Goal: Feedback & Contribution: Submit feedback/report problem

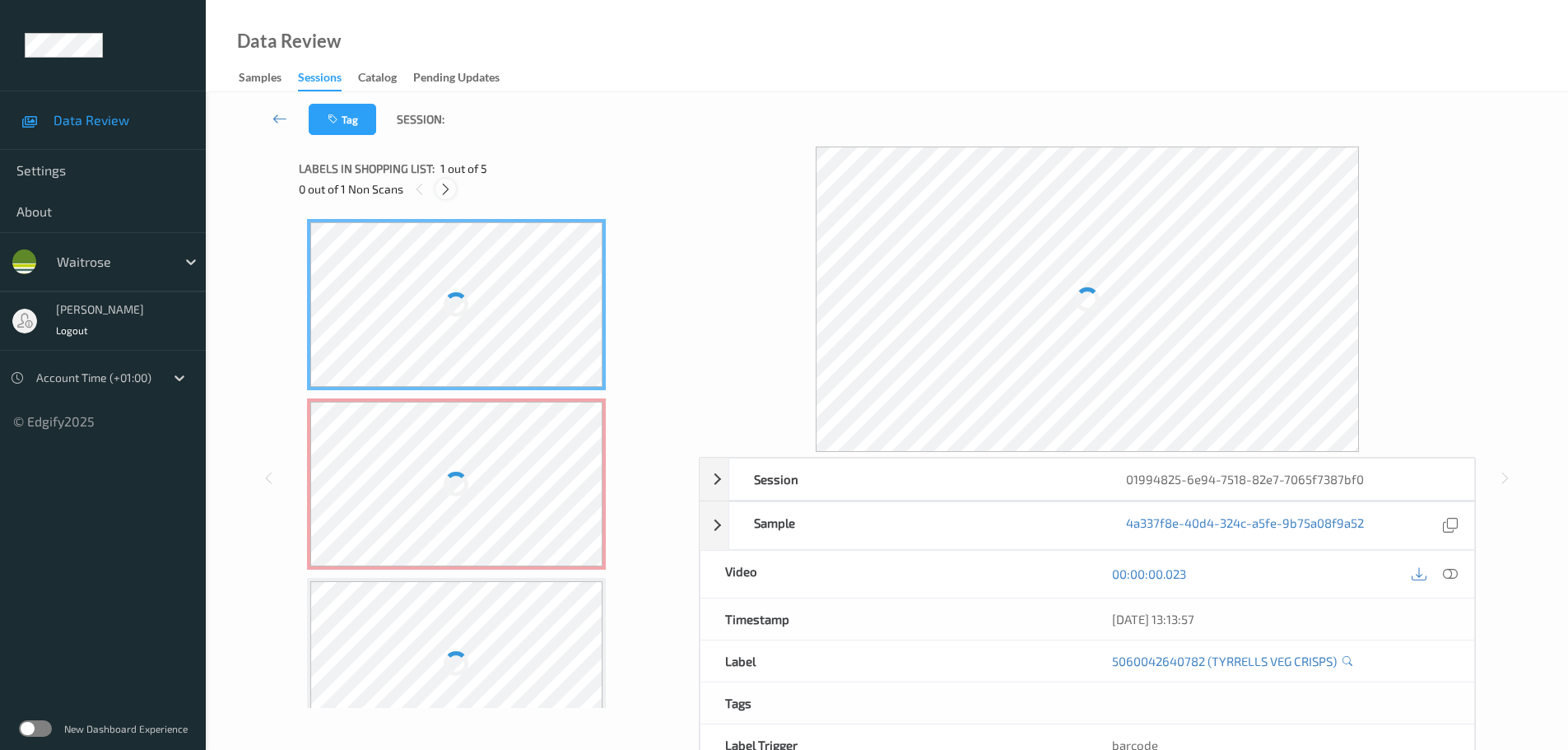
click at [450, 192] on icon at bounding box center [445, 189] width 14 height 15
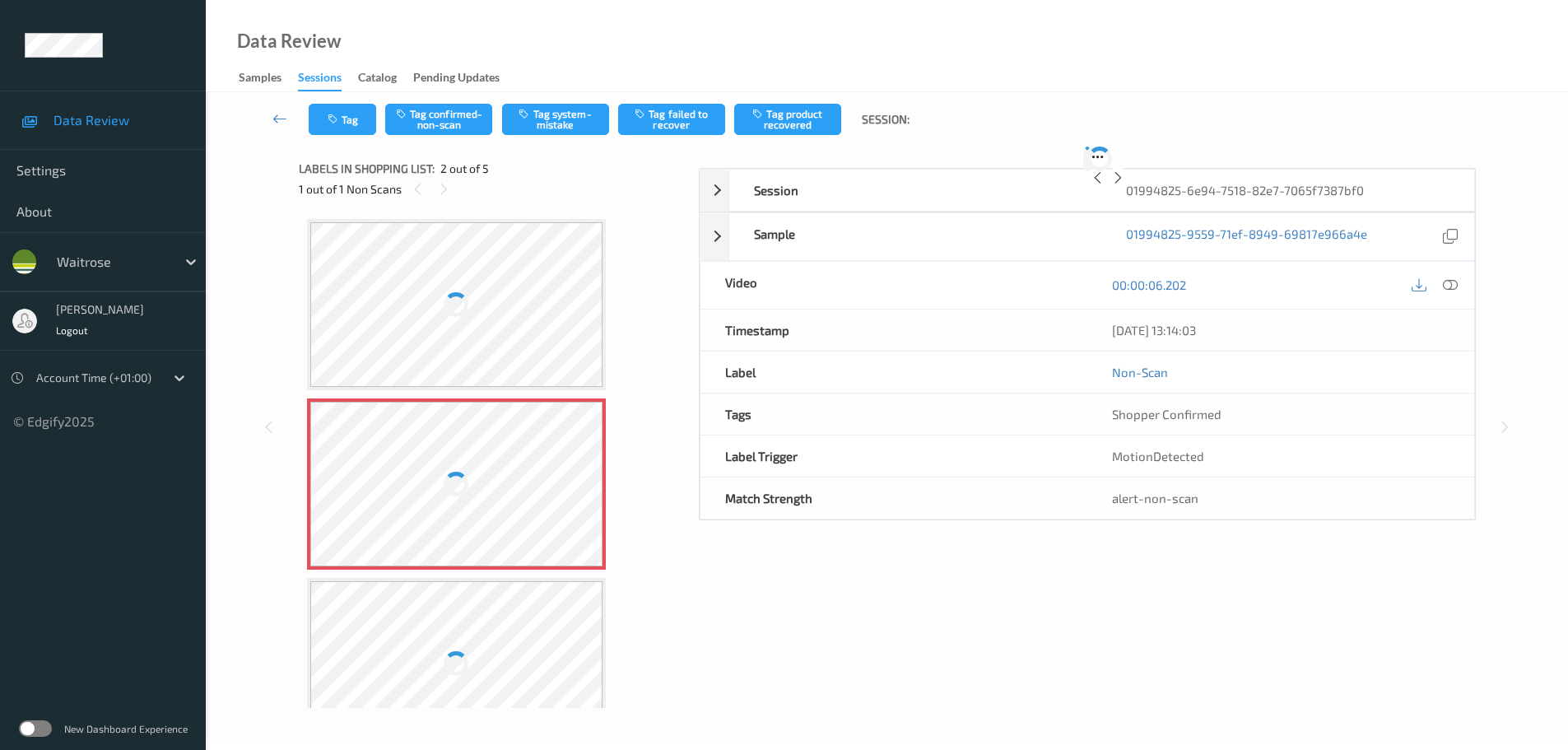
scroll to position [8, 0]
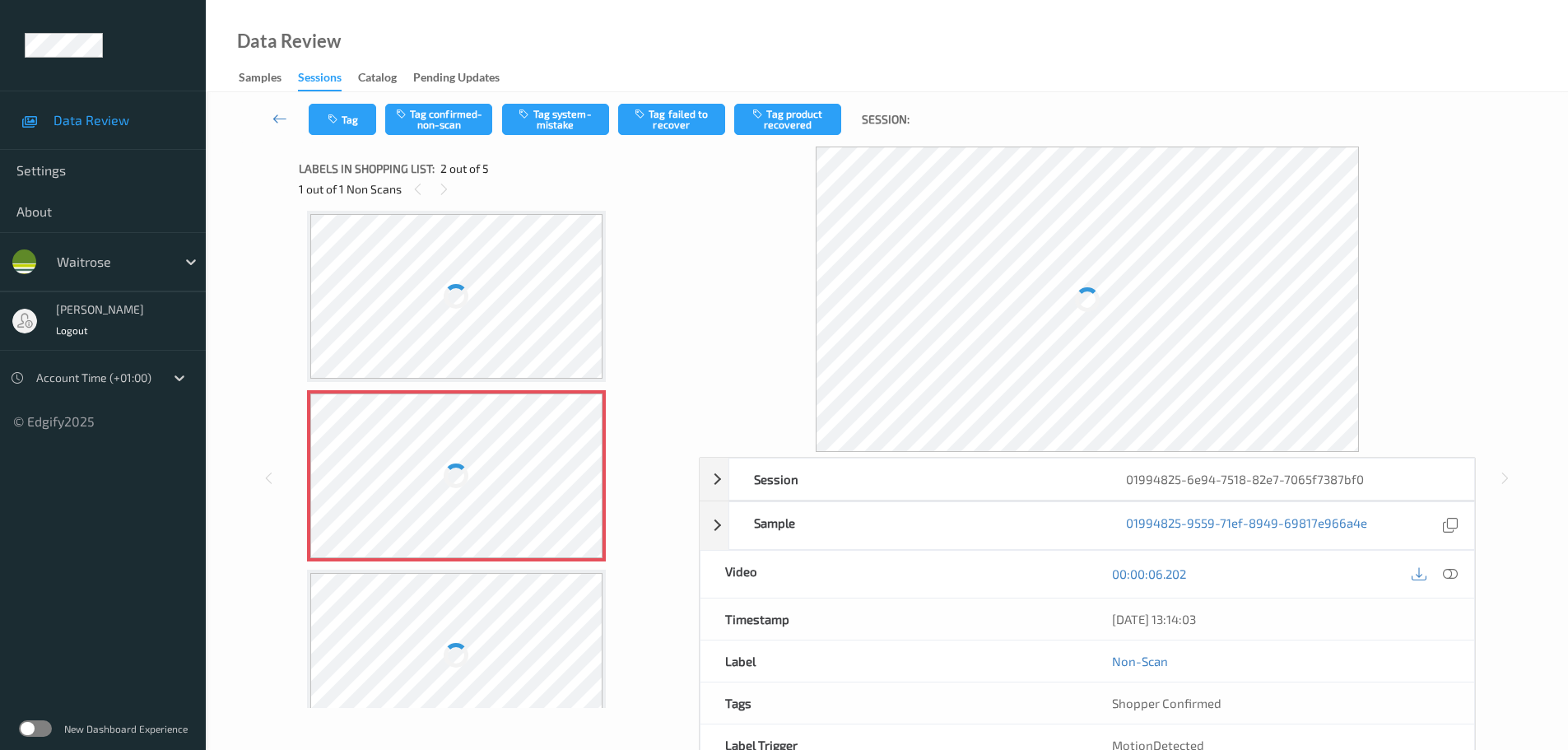
click at [1455, 573] on icon at bounding box center [1450, 574] width 15 height 15
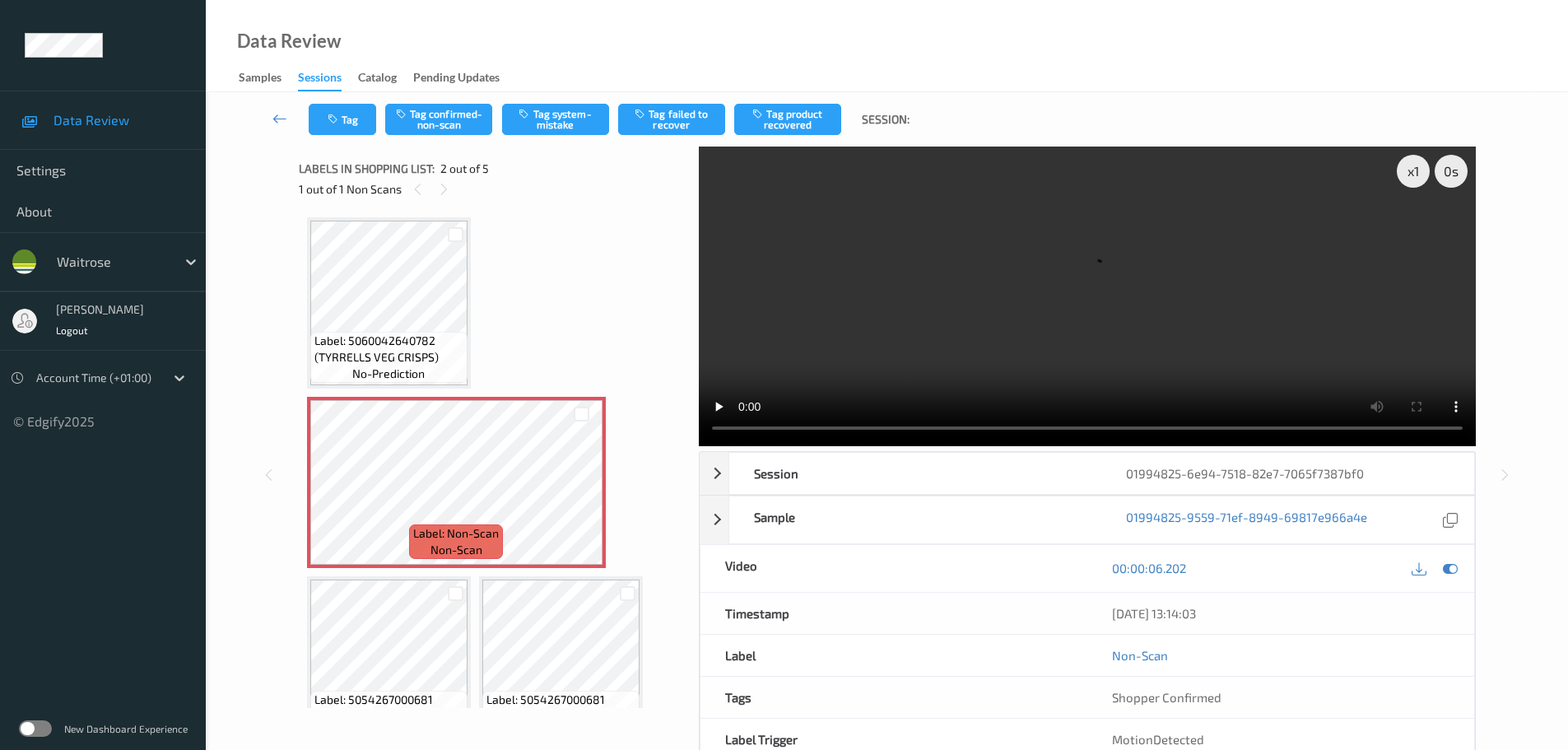
scroll to position [0, 0]
drag, startPoint x: 715, startPoint y: 448, endPoint x: 695, endPoint y: 446, distance: 20.1
click at [695, 446] on div "x 1 0 s Session 01994825-6e94-7518-82e7-7065f7387bf0 Session ID 01994825-6e94-7…" at bounding box center [887, 474] width 1177 height 656
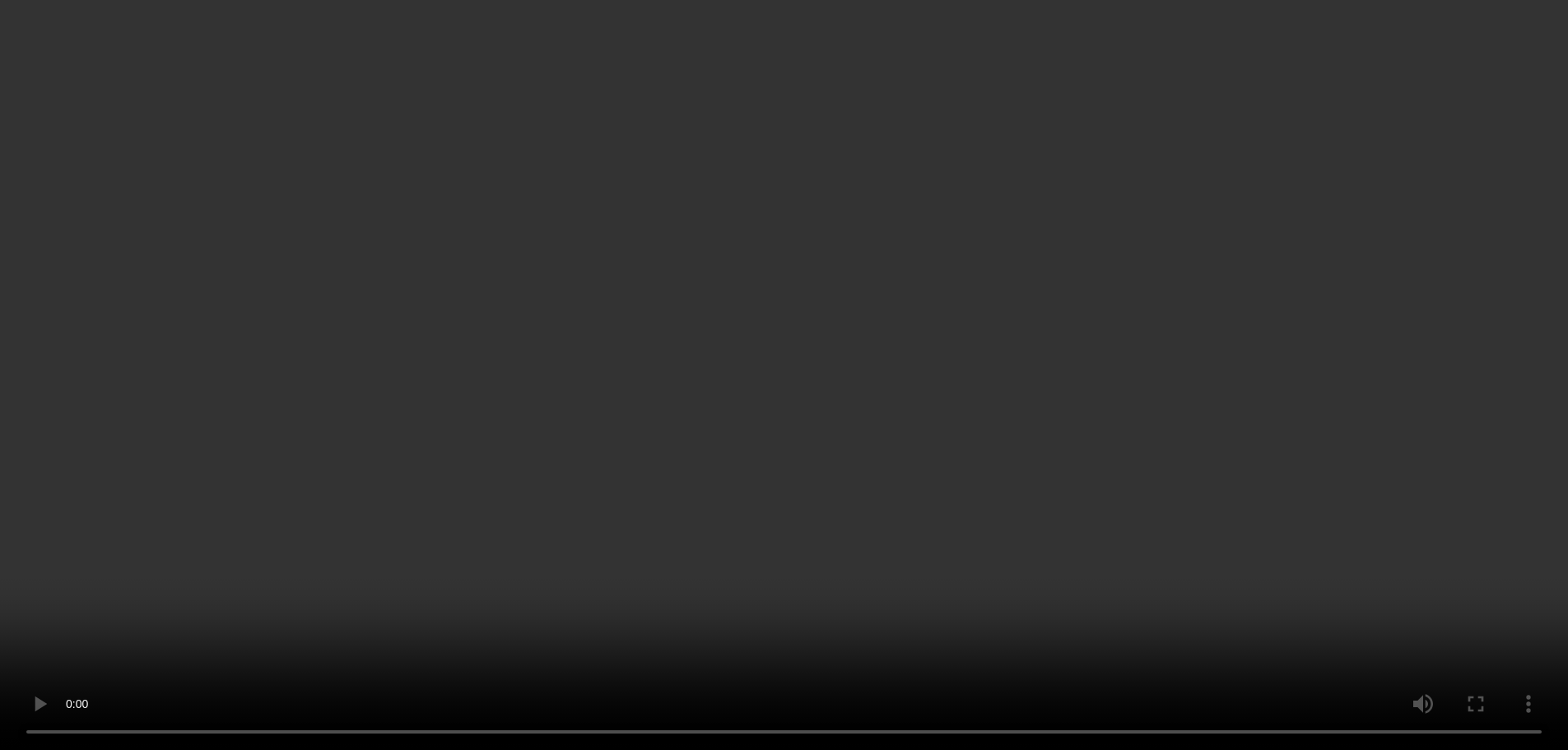
scroll to position [229, 0]
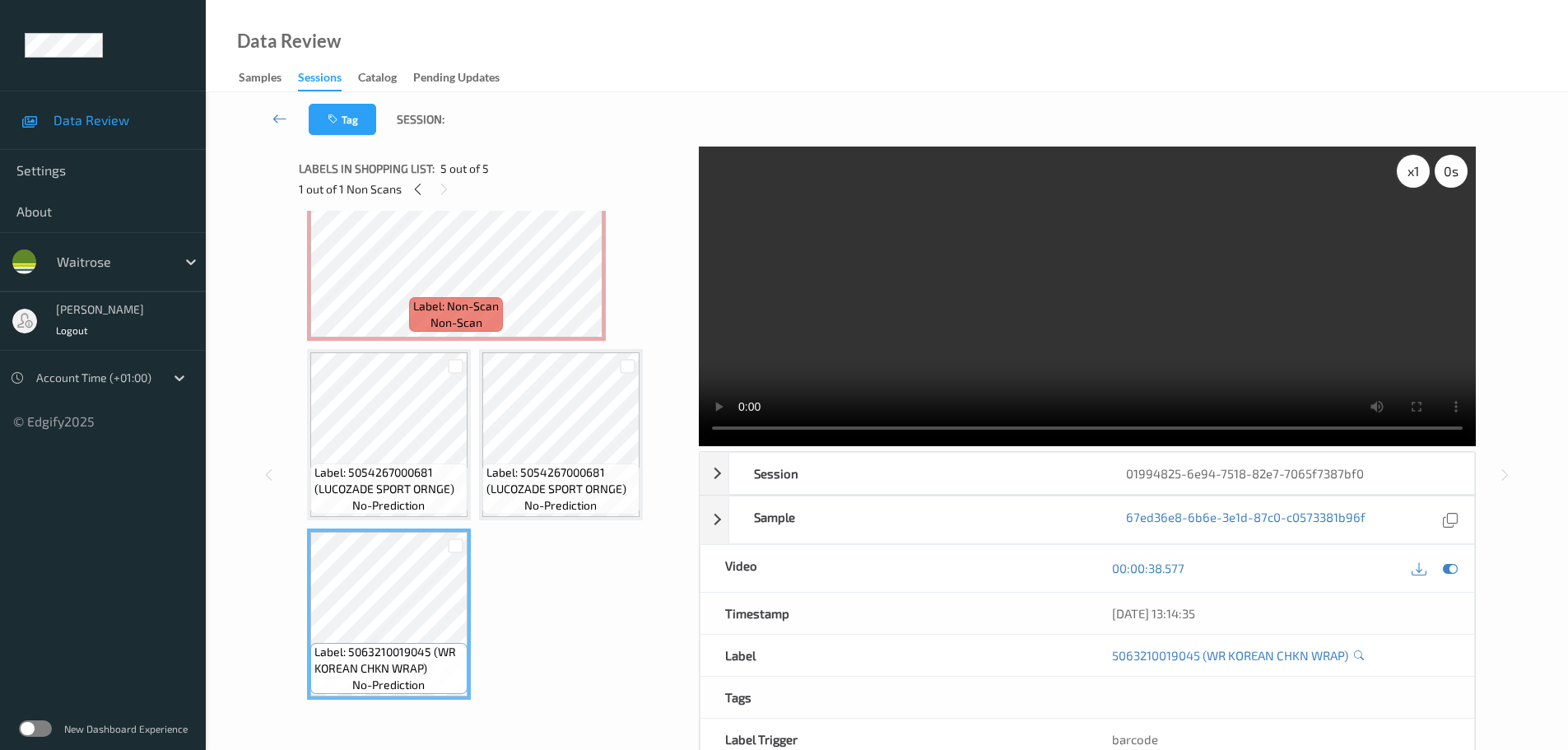
click at [1420, 183] on div "x 1" at bounding box center [1413, 171] width 33 height 33
click at [1418, 181] on div "x 2" at bounding box center [1413, 171] width 33 height 33
click at [1418, 181] on div "x 4" at bounding box center [1413, 171] width 33 height 33
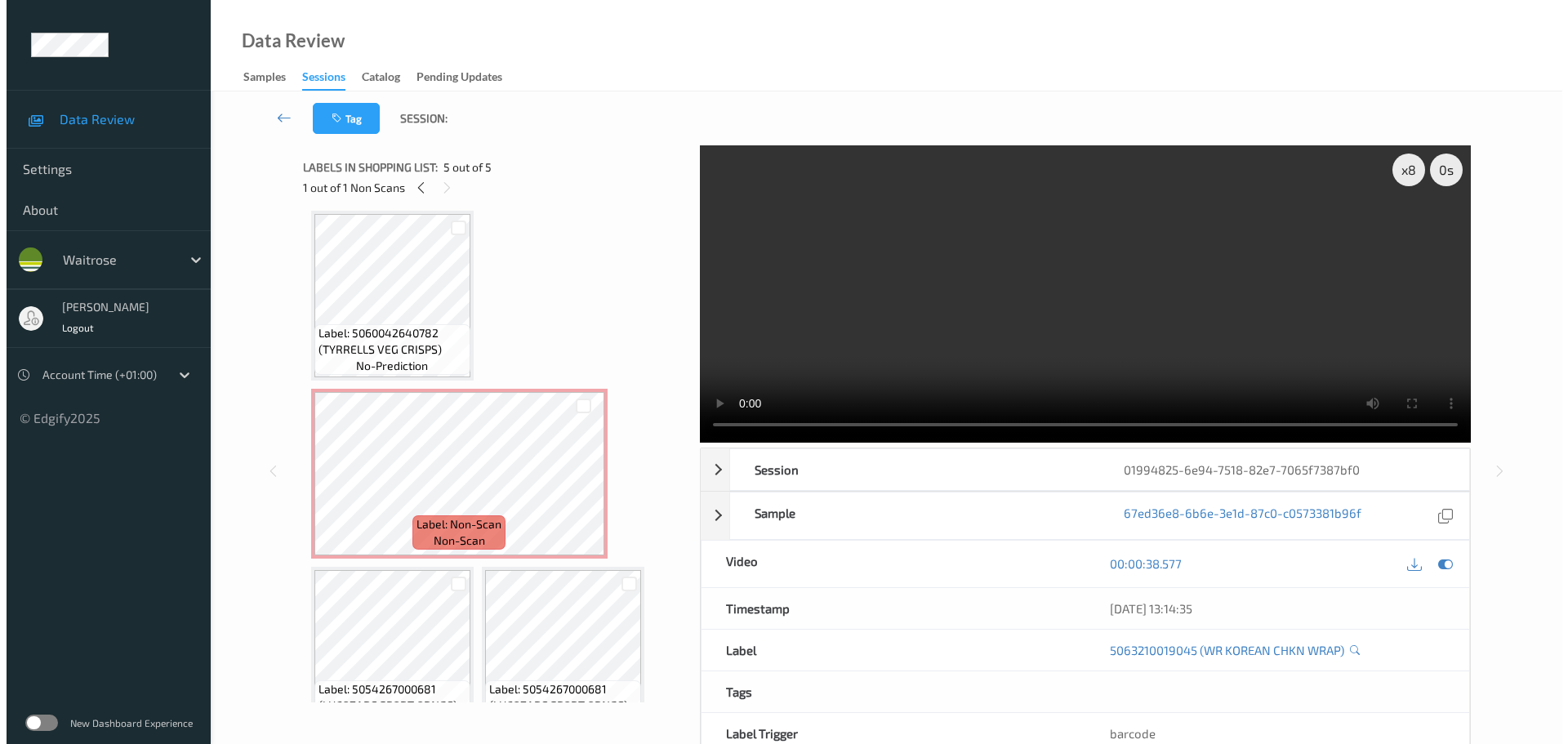
scroll to position [0, 0]
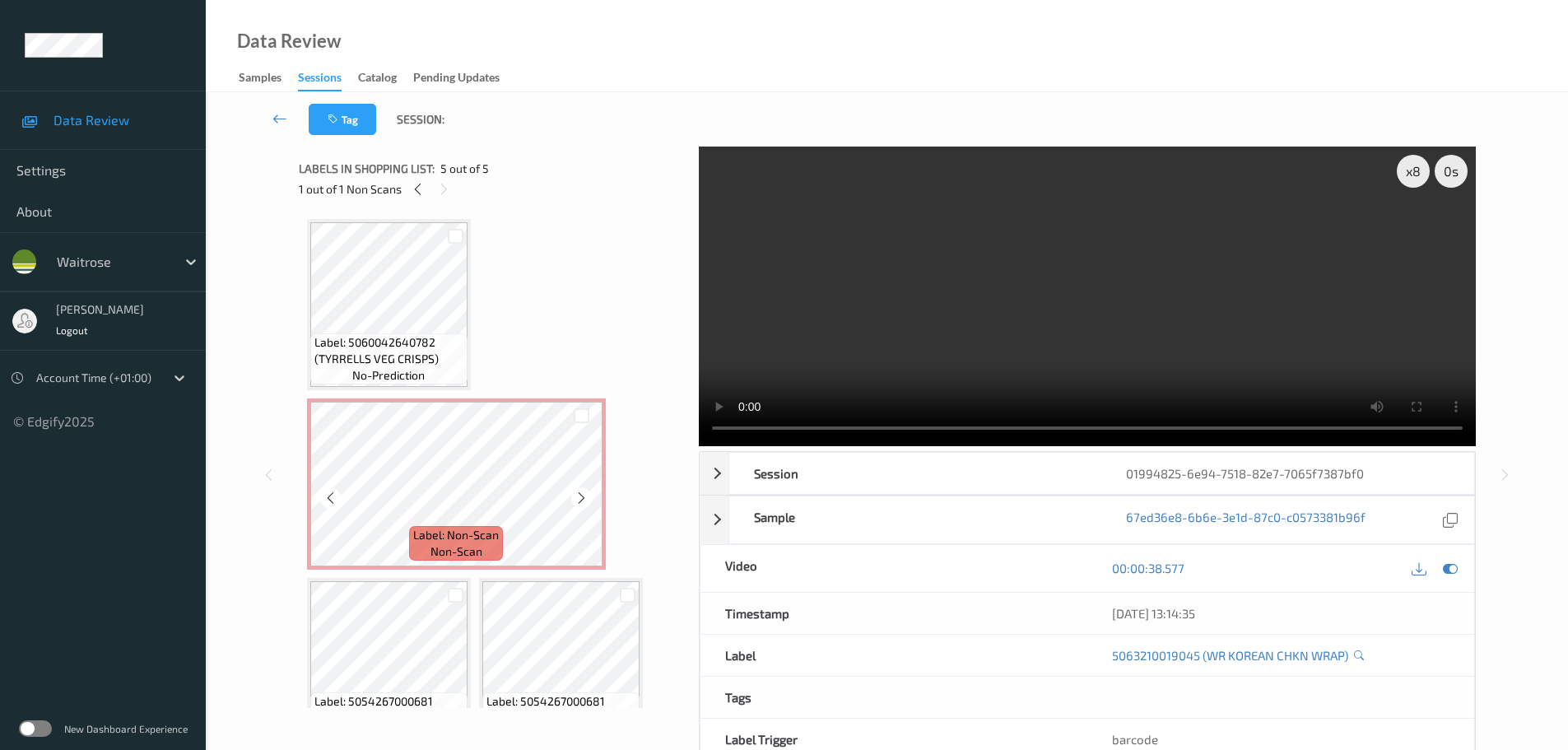
drag, startPoint x: 481, startPoint y: 556, endPoint x: 502, endPoint y: 530, distance: 33.4
click at [480, 550] on span "non-scan" at bounding box center [456, 551] width 52 height 16
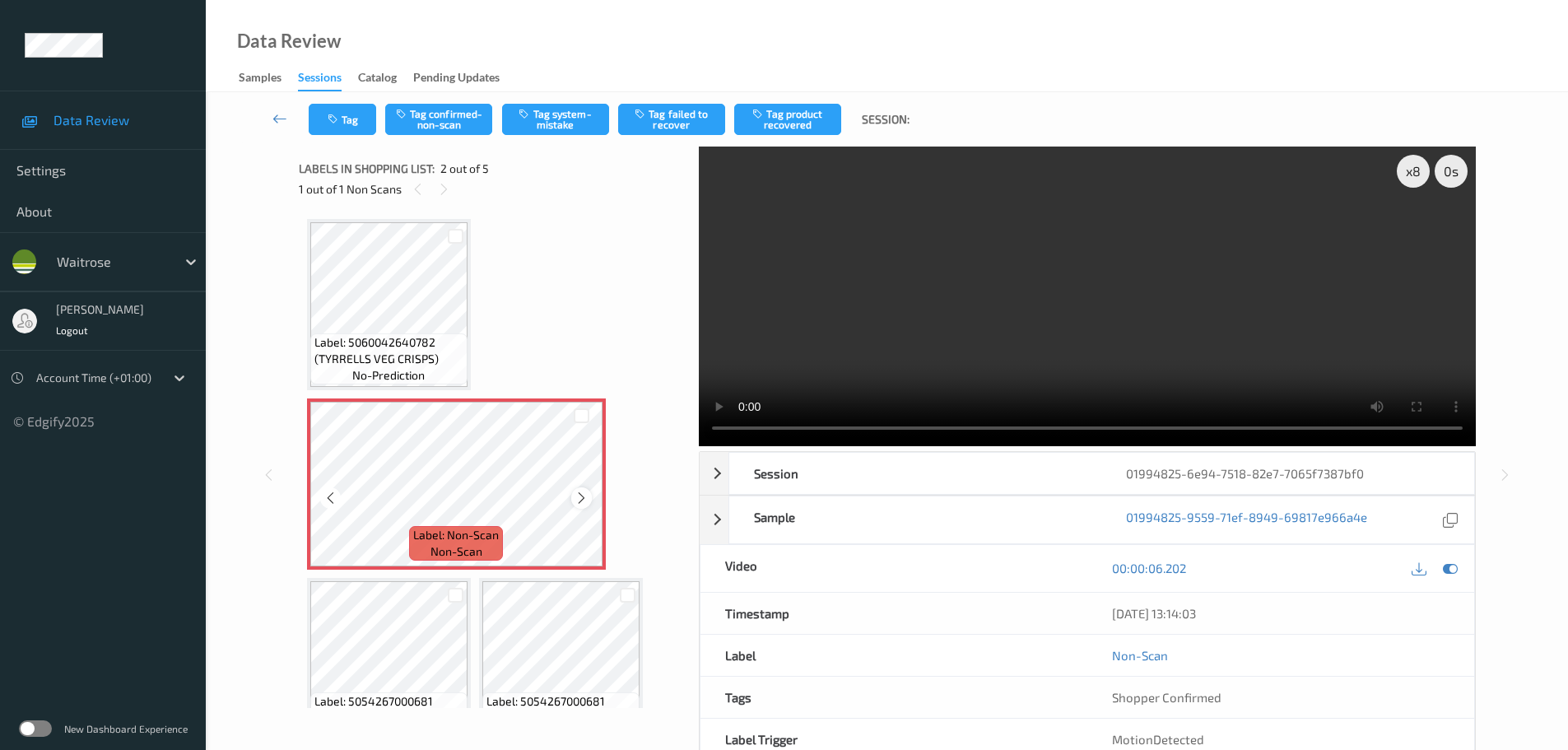
click at [577, 502] on icon at bounding box center [581, 498] width 14 height 15
click at [578, 502] on icon at bounding box center [581, 498] width 14 height 15
click at [552, 120] on button "Tag system-mistake" at bounding box center [556, 119] width 107 height 31
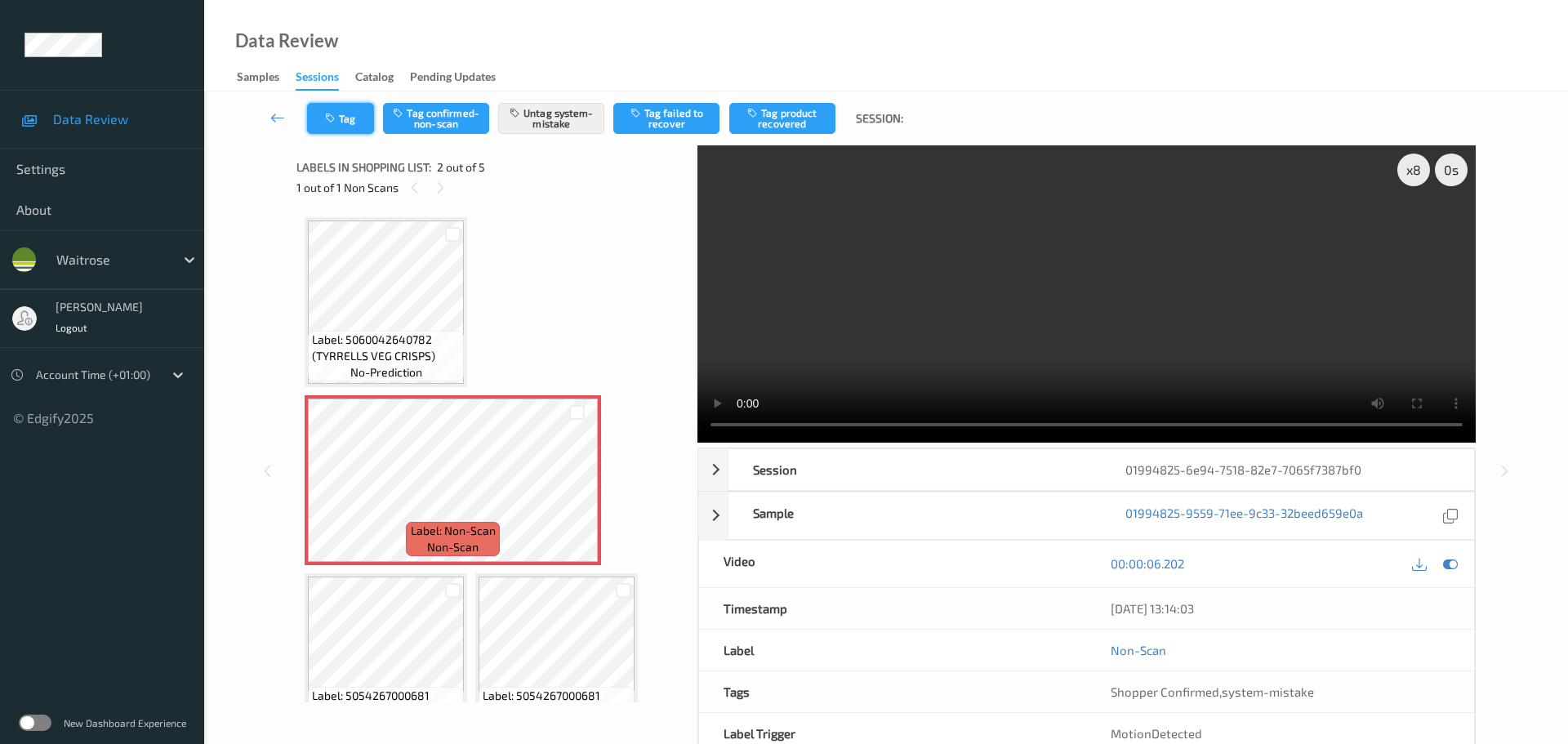
click at [351, 122] on button "Tag" at bounding box center [340, 118] width 67 height 31
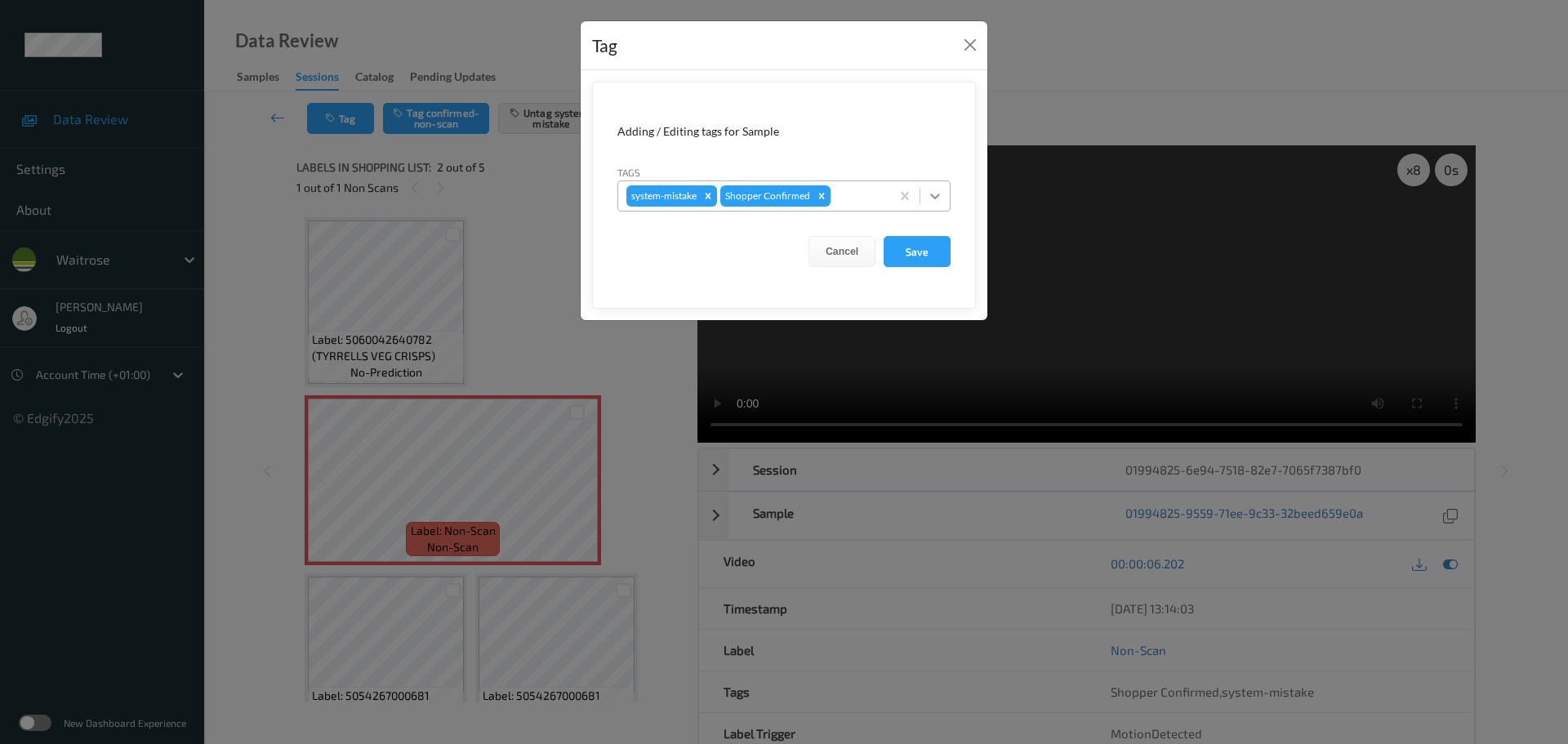
click at [930, 205] on div at bounding box center [935, 195] width 30 height 30
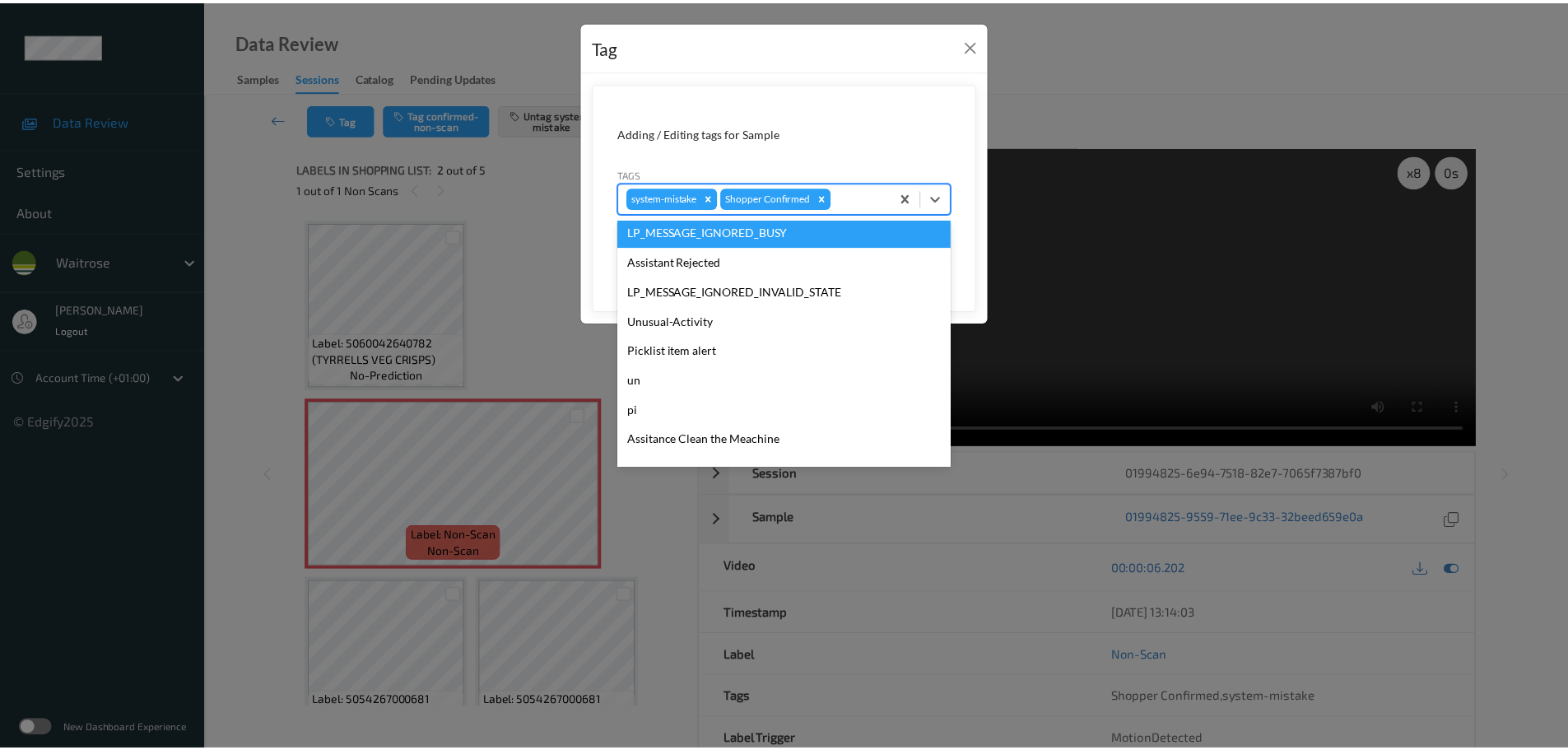
scroll to position [411, 0]
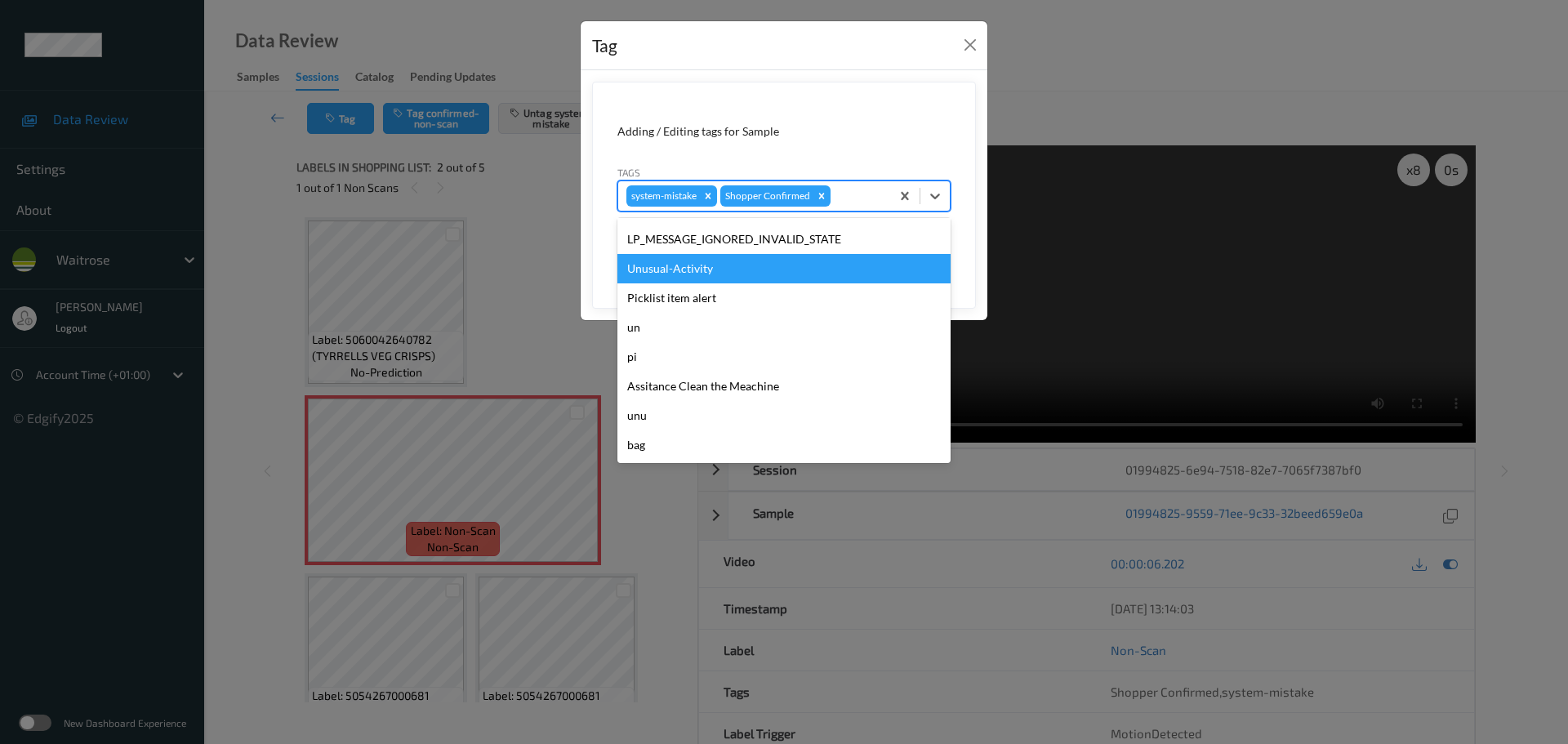
click at [694, 276] on div "Unusual-Activity" at bounding box center [784, 268] width 333 height 30
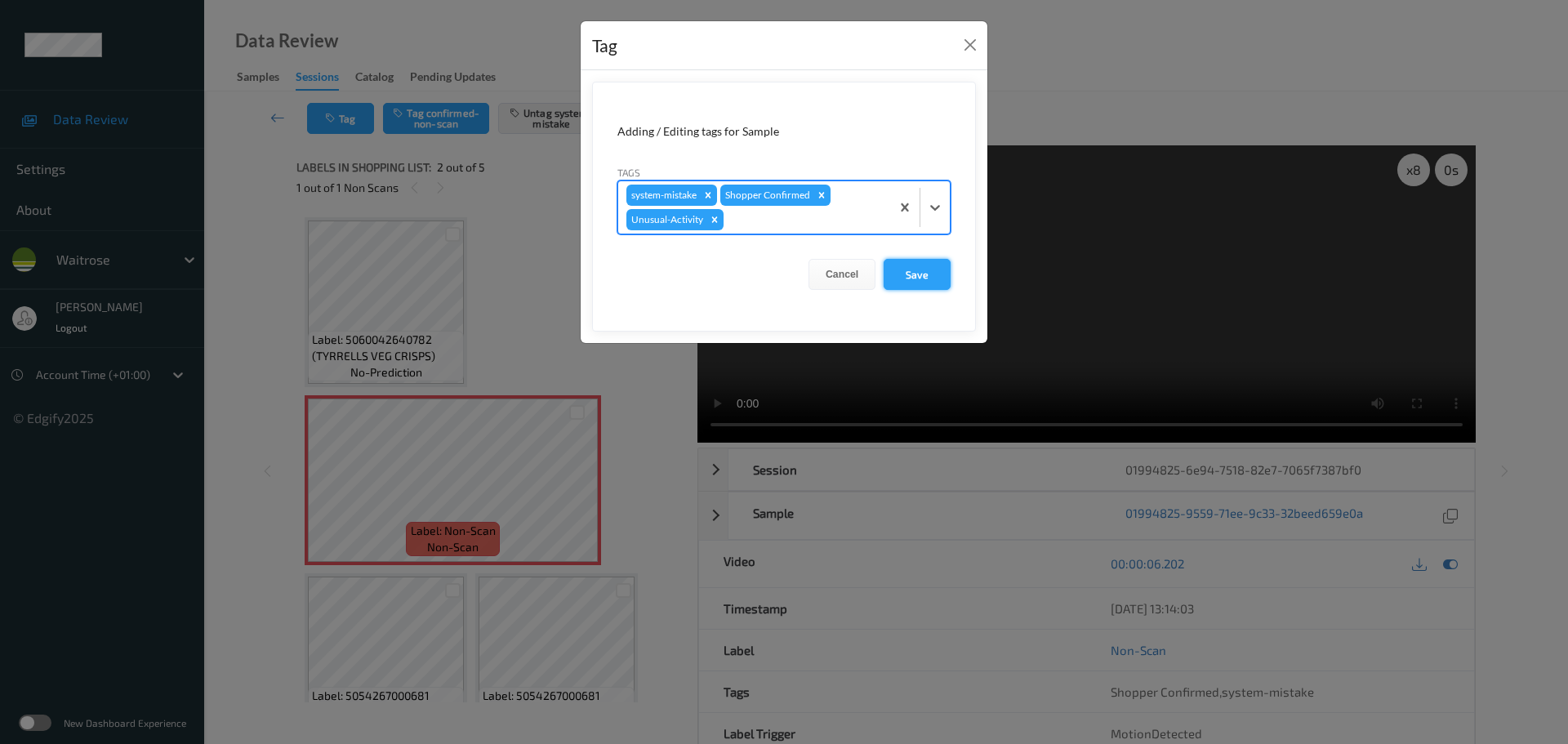
click at [926, 275] on button "Save" at bounding box center [917, 274] width 67 height 31
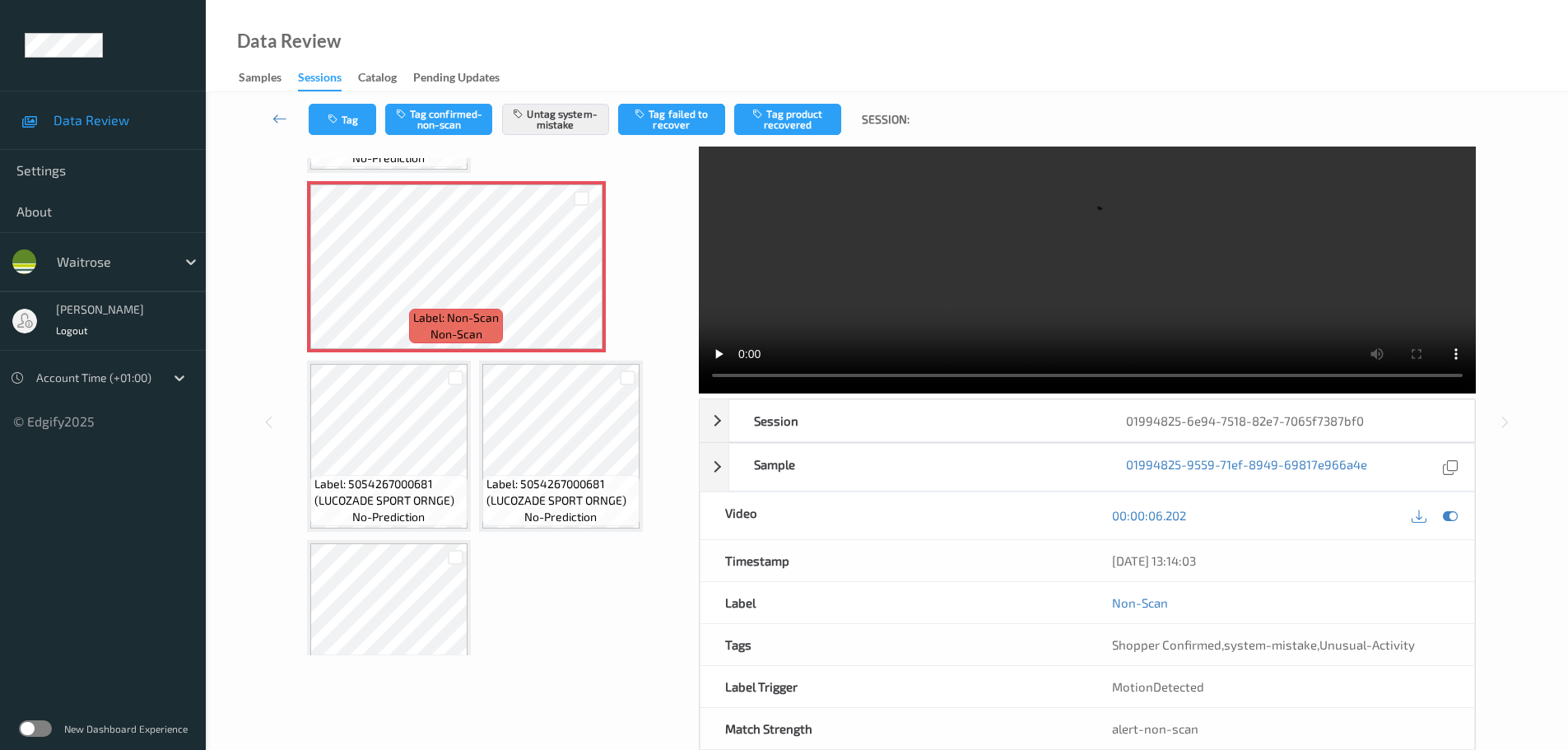
scroll to position [83, 0]
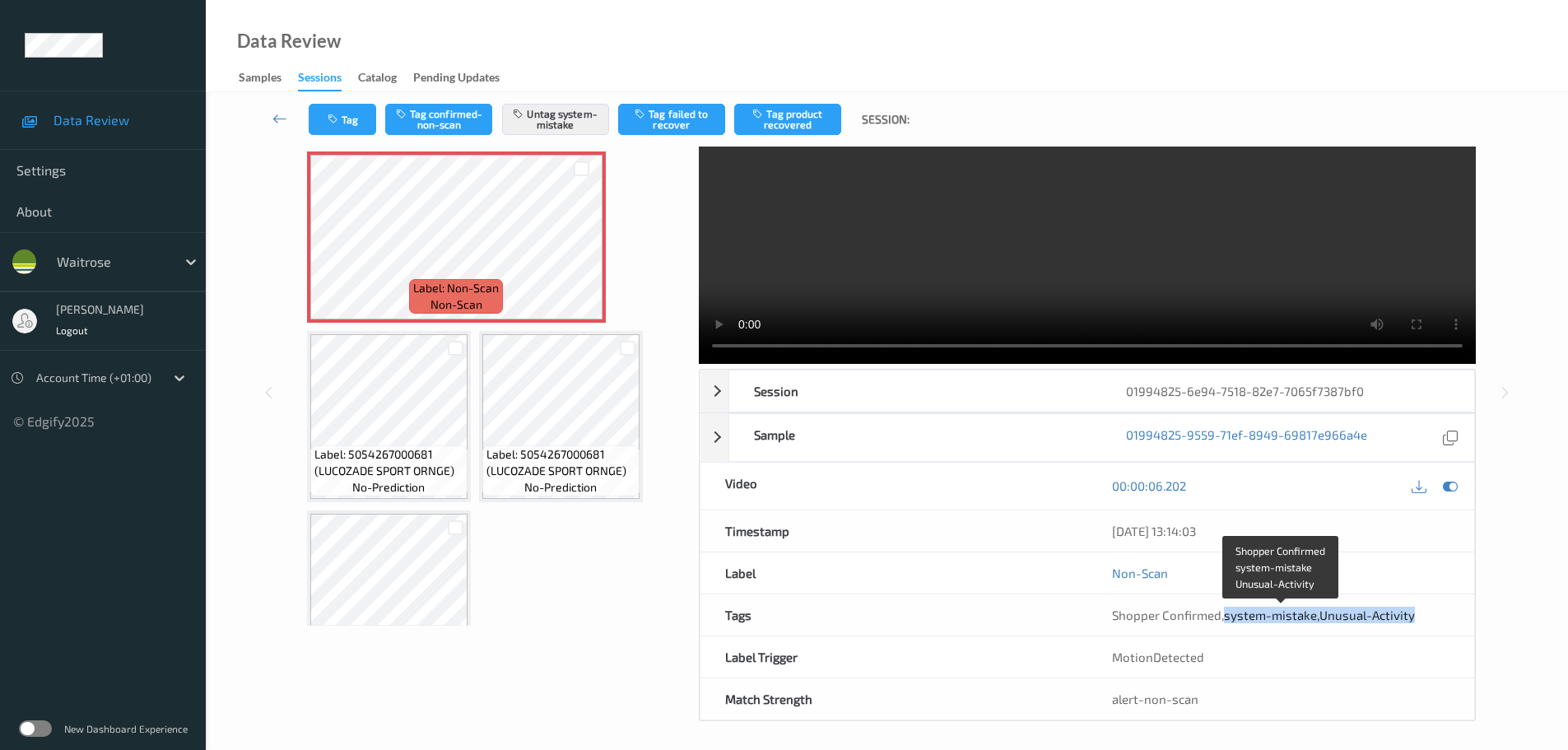
drag, startPoint x: 1223, startPoint y: 621, endPoint x: 1410, endPoint y: 620, distance: 187.0
click at [1410, 620] on div "Shopper Confirmed , system-mistake , Unusual-Activity" at bounding box center [1281, 615] width 338 height 16
